Goal: Information Seeking & Learning: Learn about a topic

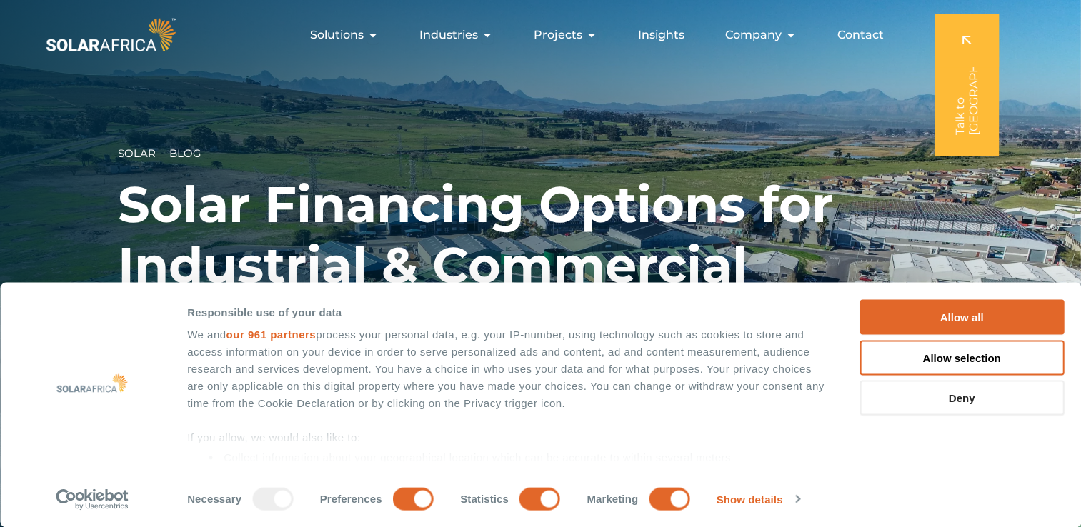
click at [951, 392] on button "Deny" at bounding box center [961, 398] width 204 height 35
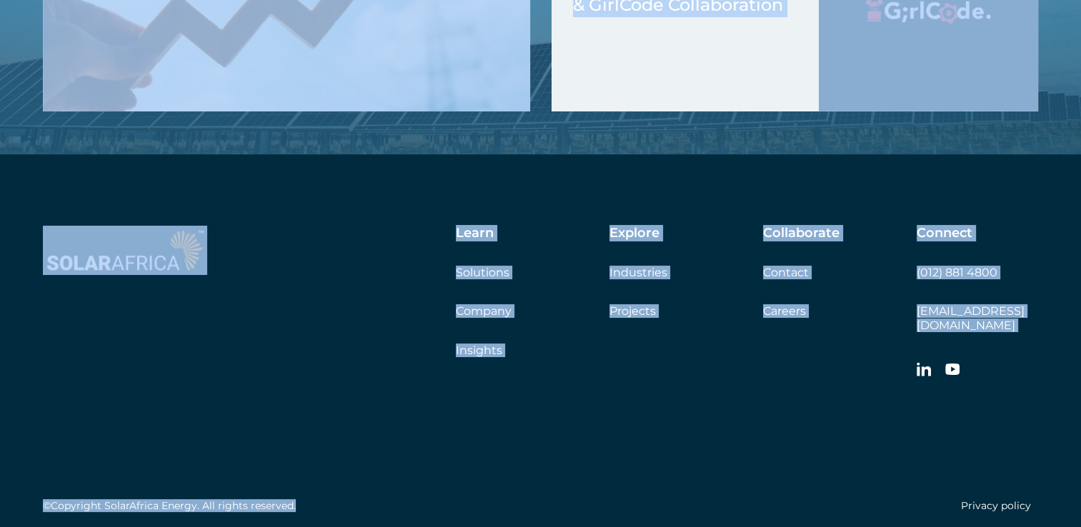
scroll to position [5556, 0]
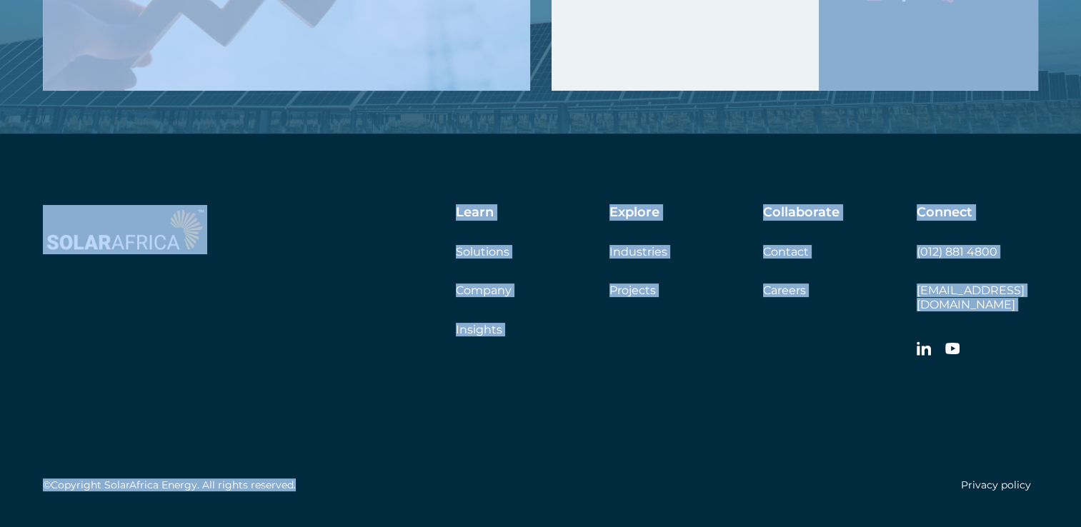
drag, startPoint x: 122, startPoint y: 217, endPoint x: 797, endPoint y: 532, distance: 745.1
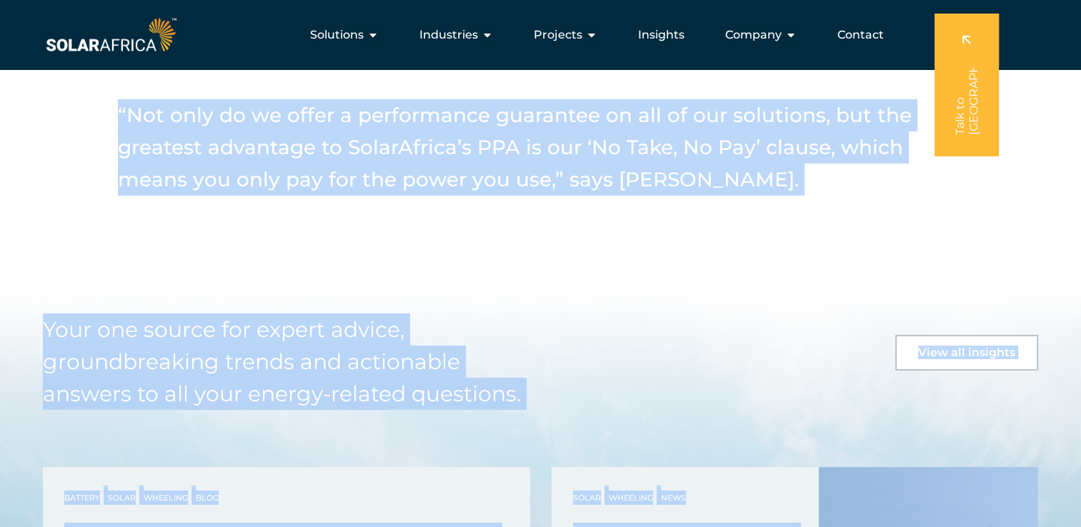
scroll to position [4744, 0]
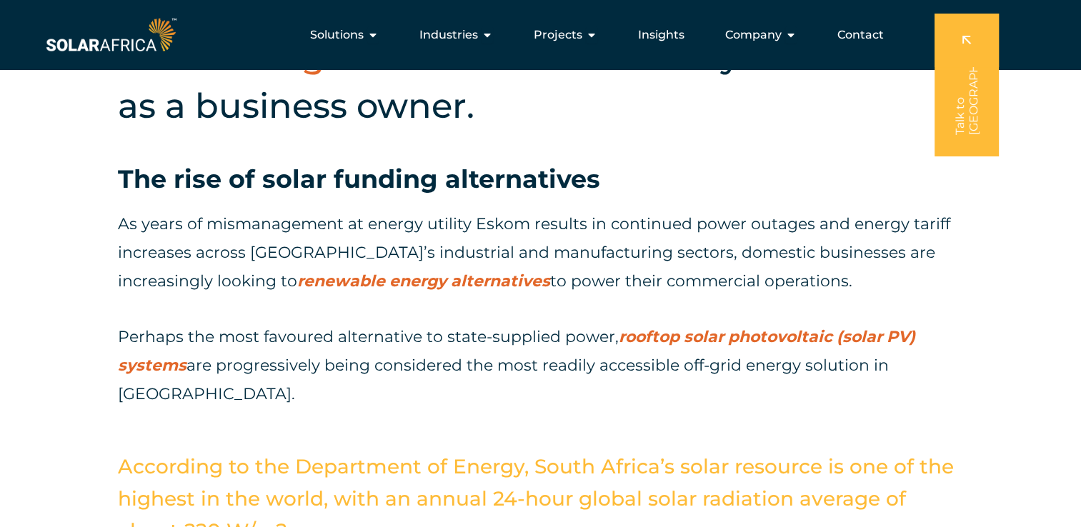
scroll to position [643, 0]
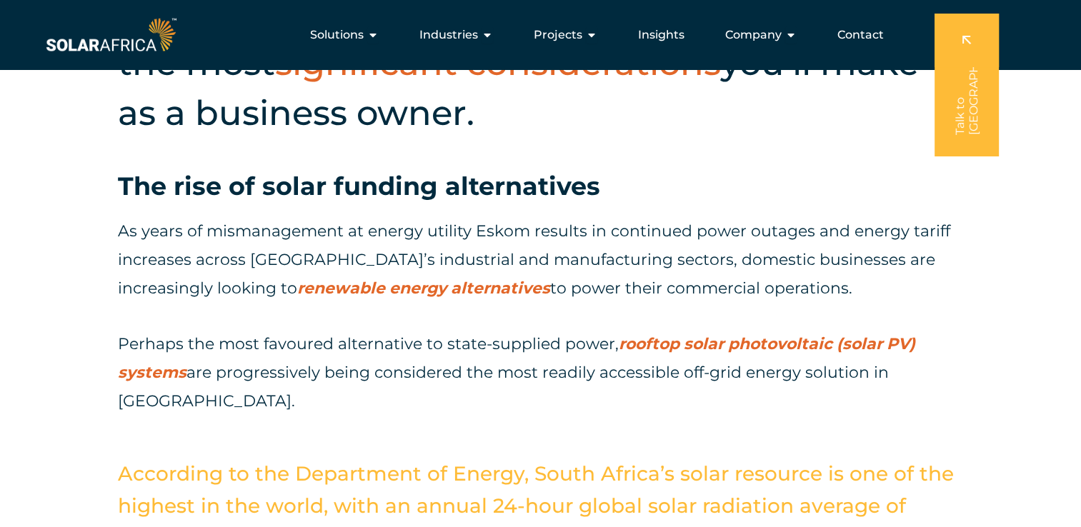
click at [955, 309] on div "As years of mismanagement at energy utility Eskom results in continued power ou…" at bounding box center [540, 316] width 845 height 199
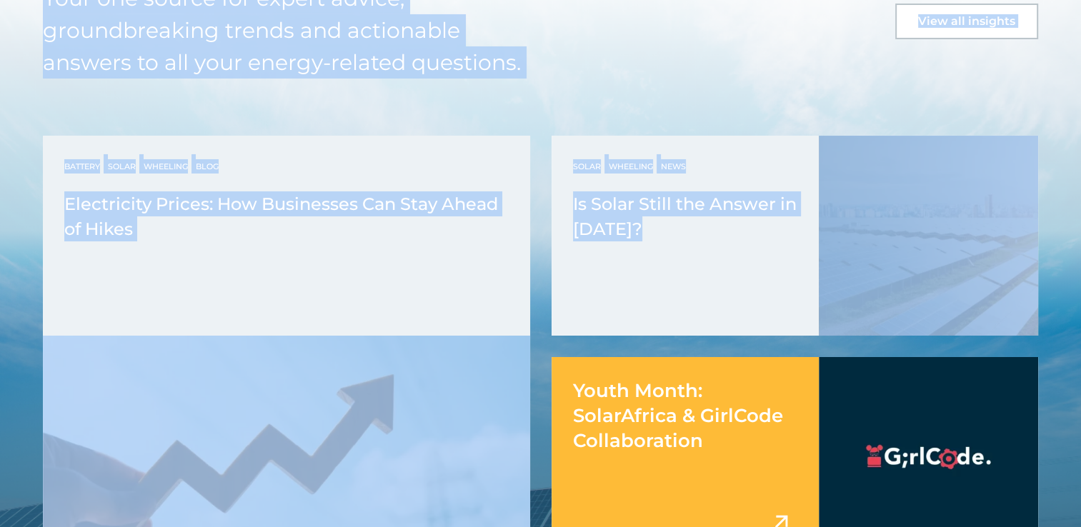
scroll to position [5093, 0]
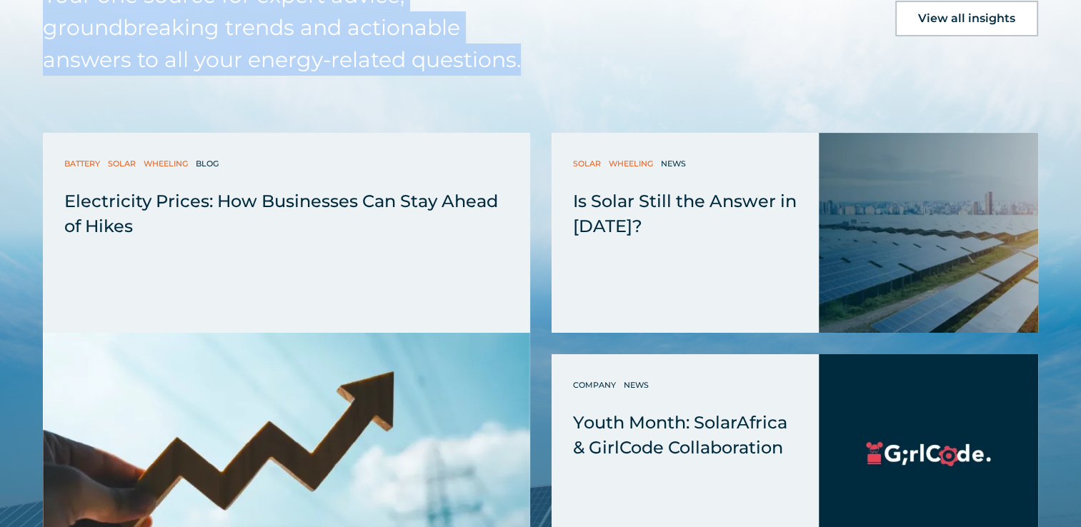
drag, startPoint x: 120, startPoint y: 231, endPoint x: 523, endPoint y: 29, distance: 450.5
copy div "Lo ipsum do sitametconsec ad elitse doeiusm Tempo incidid ut laboreetd magna al…"
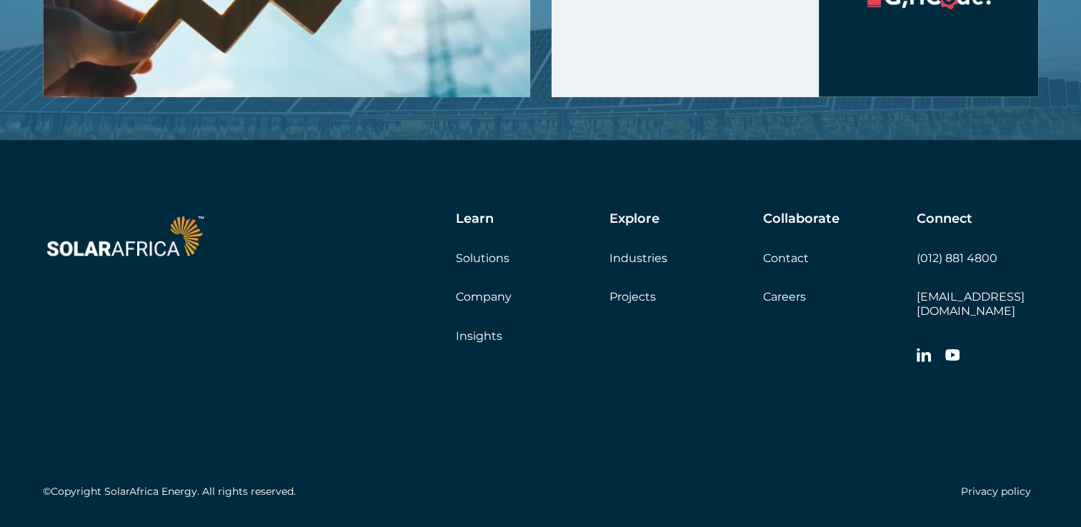
scroll to position [5556, 0]
